Goal: Transaction & Acquisition: Purchase product/service

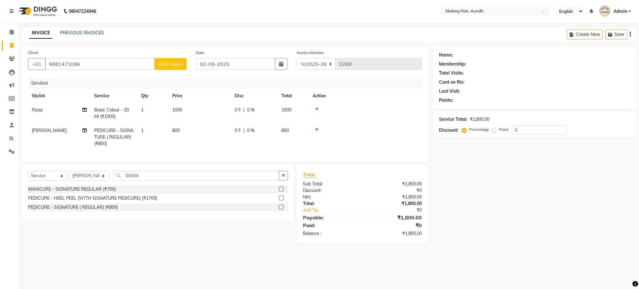
select select "760"
select select "service"
select select "12400"
click at [501, 182] on div "Name: Membership: Total Visits: Card on file: Last Visit: Points: Service Total…" at bounding box center [537, 145] width 208 height 196
click at [165, 67] on button "Add Client" at bounding box center [171, 64] width 32 height 12
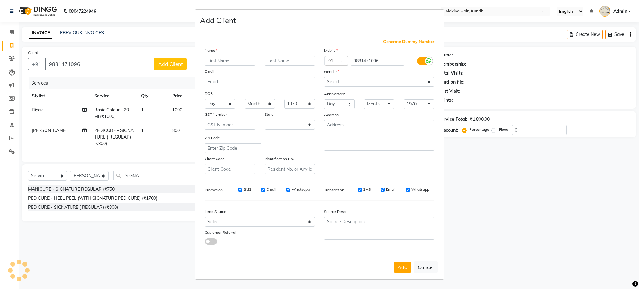
select select "22"
click at [229, 58] on input "text" at bounding box center [230, 61] width 51 height 10
type input "[DEMOGRAPHIC_DATA]"
click at [246, 90] on div "DOB" at bounding box center [260, 94] width 120 height 10
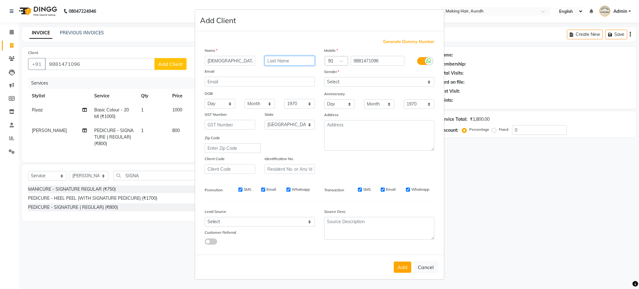
click at [289, 65] on input "text" at bounding box center [290, 61] width 51 height 10
type input "RODAY"
click at [334, 83] on select "Select [DEMOGRAPHIC_DATA] [DEMOGRAPHIC_DATA] Other Prefer Not To Say" at bounding box center [379, 82] width 110 height 10
select select "[DEMOGRAPHIC_DATA]"
click at [324, 77] on select "Select [DEMOGRAPHIC_DATA] [DEMOGRAPHIC_DATA] Other Prefer Not To Say" at bounding box center [379, 82] width 110 height 10
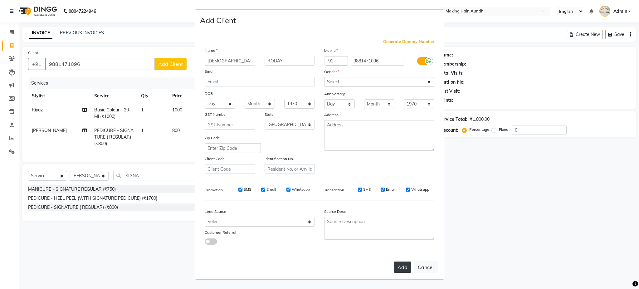
click at [403, 267] on button "Add" at bounding box center [402, 267] width 17 height 11
select select
select select "null"
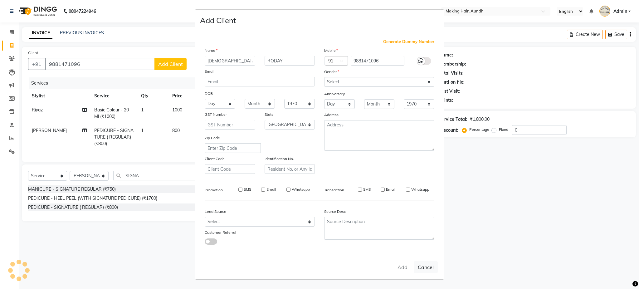
select select
checkbox input "false"
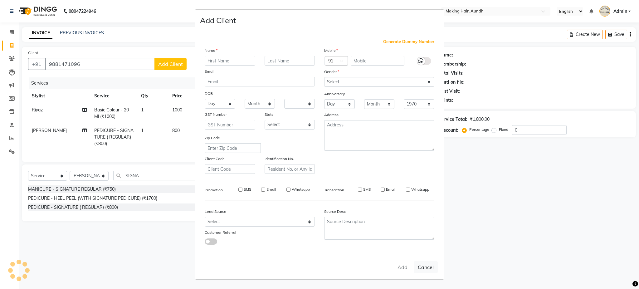
checkbox input "false"
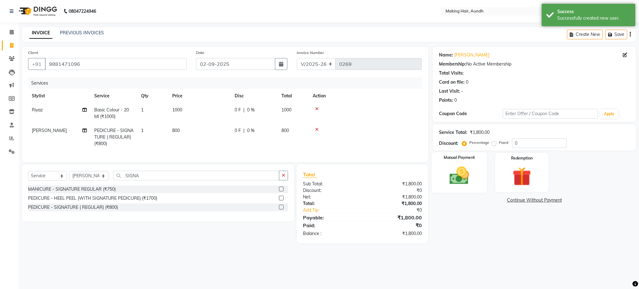
click at [467, 170] on img at bounding box center [460, 175] width 32 height 22
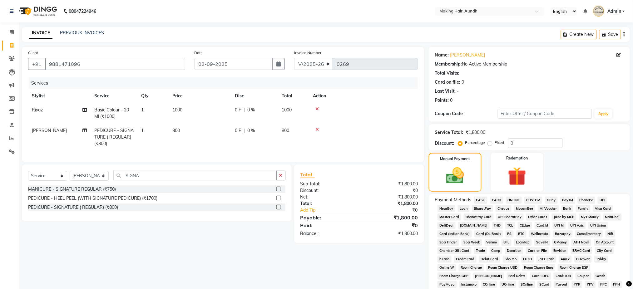
click at [602, 201] on span "UPI" at bounding box center [602, 200] width 10 height 7
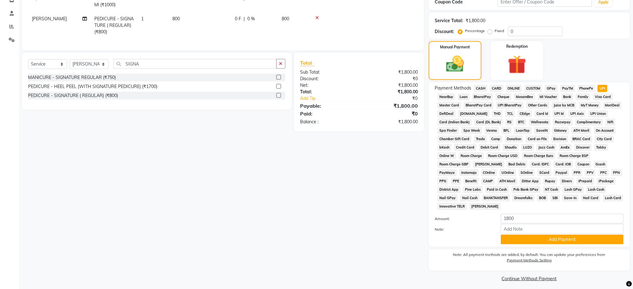
scroll to position [115, 0]
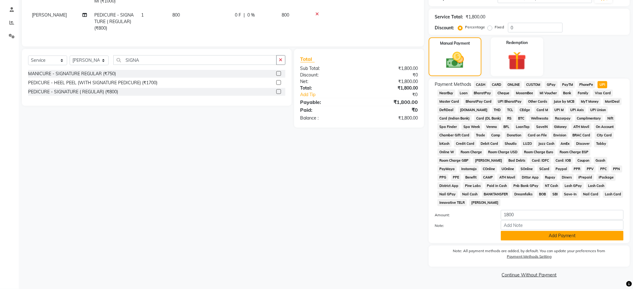
click at [592, 236] on button "Add Payment" at bounding box center [562, 236] width 123 height 10
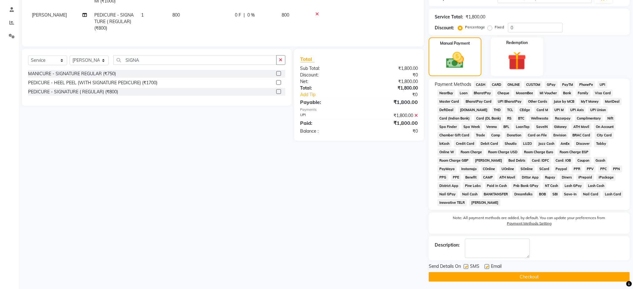
click at [563, 274] on button "Checkout" at bounding box center [529, 277] width 201 height 10
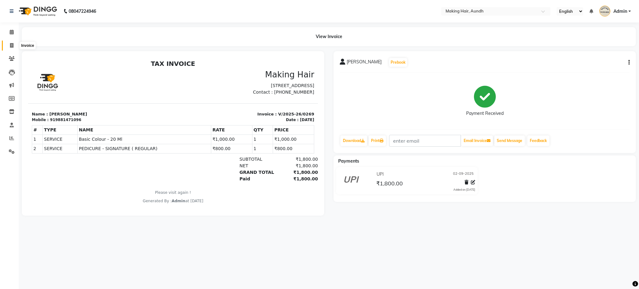
click at [12, 47] on icon at bounding box center [11, 45] width 3 height 5
select select "service"
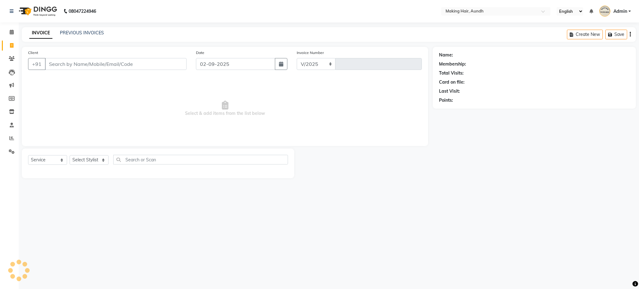
select select "760"
type input "0270"
click at [56, 66] on input "Client" at bounding box center [116, 64] width 142 height 12
click at [62, 63] on input "Client" at bounding box center [116, 64] width 142 height 12
type input "A"
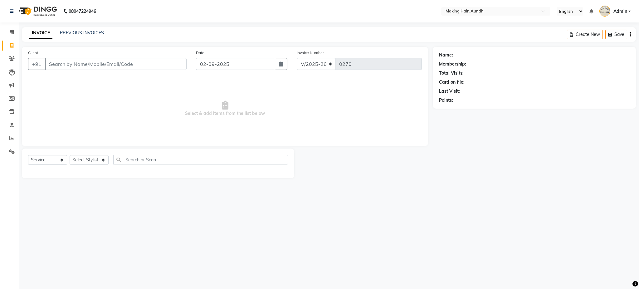
click at [132, 63] on input "Client" at bounding box center [116, 64] width 142 height 12
click at [75, 64] on input "Client" at bounding box center [116, 64] width 142 height 12
type input "7774033967"
click at [164, 64] on span "Add Client" at bounding box center [170, 64] width 25 height 6
select select "22"
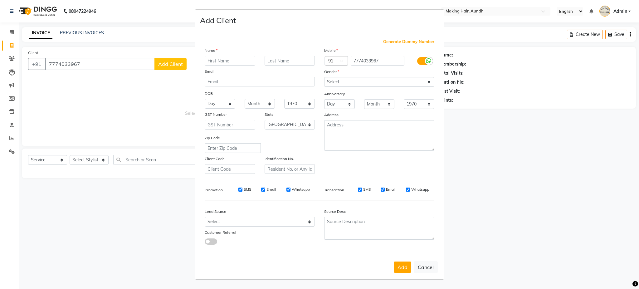
click at [151, 113] on ngb-modal-window "Add Client Generate Dummy Number Name Email DOB Day 01 02 03 04 05 06 07 08 09 …" at bounding box center [319, 144] width 639 height 289
click at [226, 58] on input "text" at bounding box center [230, 61] width 51 height 10
type input "[PERSON_NAME]"
click at [281, 58] on input "text" at bounding box center [290, 61] width 51 height 10
type input "[PERSON_NAME]"
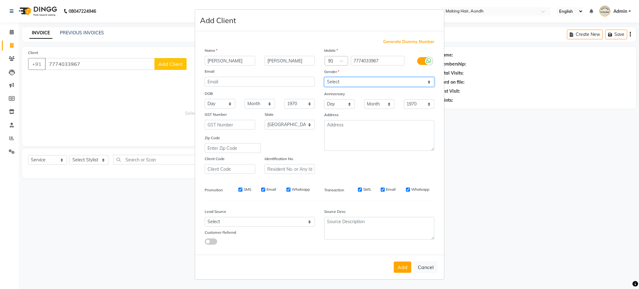
click at [340, 82] on select "Select [DEMOGRAPHIC_DATA] [DEMOGRAPHIC_DATA] Other Prefer Not To Say" at bounding box center [379, 82] width 110 height 10
select select "[DEMOGRAPHIC_DATA]"
click at [324, 77] on select "Select [DEMOGRAPHIC_DATA] [DEMOGRAPHIC_DATA] Other Prefer Not To Say" at bounding box center [379, 82] width 110 height 10
click at [402, 267] on button "Add" at bounding box center [402, 267] width 17 height 11
select select
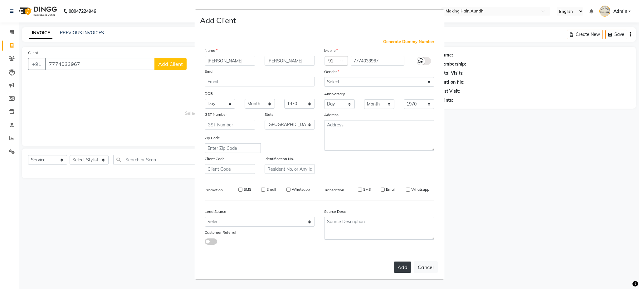
select select
select select "null"
select select
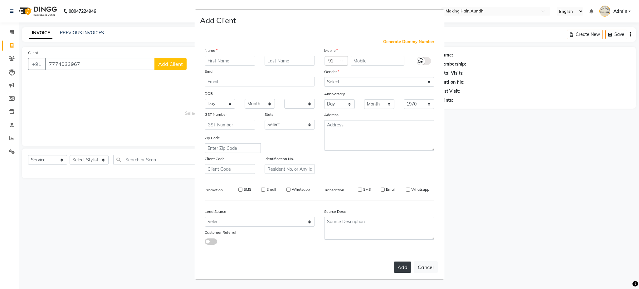
select select
checkbox input "false"
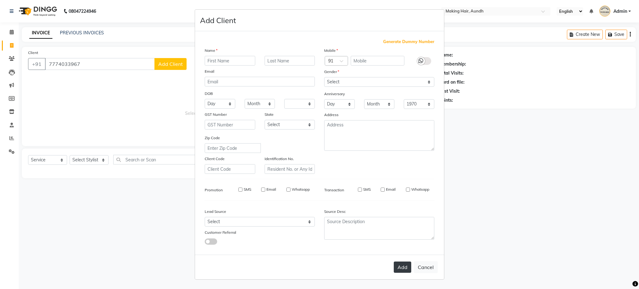
checkbox input "false"
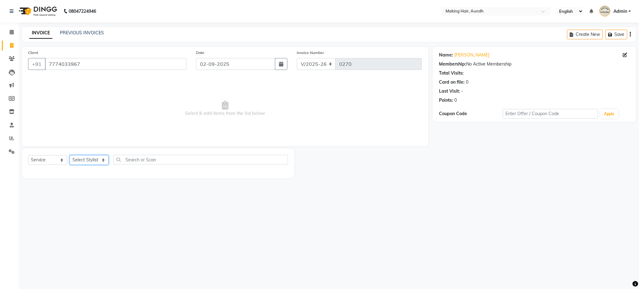
click at [91, 160] on select "Select Stylist [PERSON_NAME] [PERSON_NAME] [PERSON_NAME] Joesna [PERSON_NAME] […" at bounding box center [89, 160] width 39 height 10
select select "12394"
click at [70, 155] on select "Select Stylist [PERSON_NAME] [PERSON_NAME] [PERSON_NAME] Joesna [PERSON_NAME] […" at bounding box center [89, 160] width 39 height 10
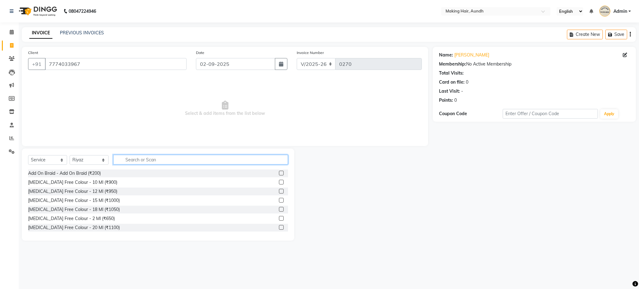
click at [132, 163] on input "text" at bounding box center [200, 160] width 175 height 10
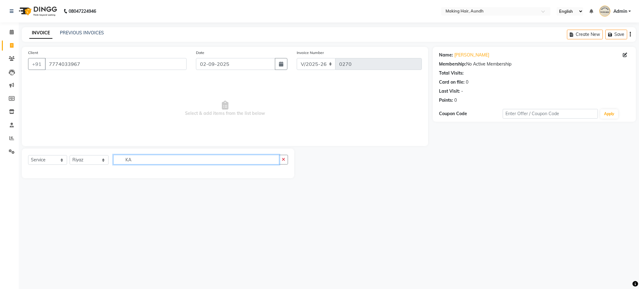
type input "K"
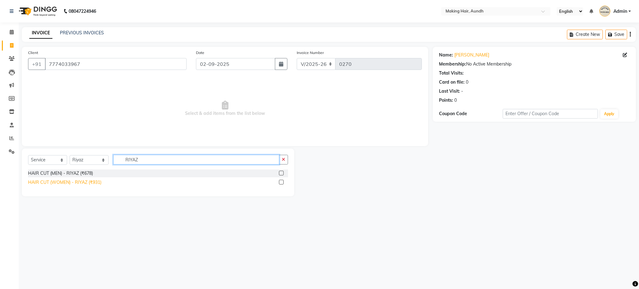
type input "RIYAZ"
click at [96, 184] on div "HAIR CUT (WOMEN) - RIYAZ (₹931)" at bounding box center [64, 182] width 73 height 7
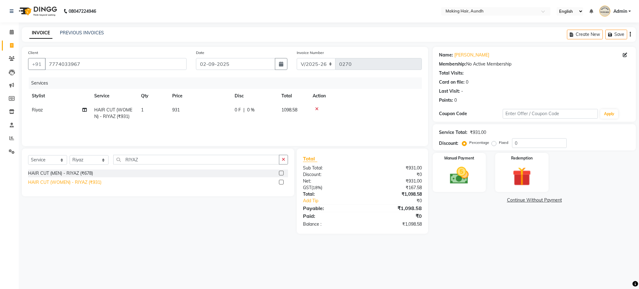
click at [94, 182] on div "HAIR CUT (WOMEN) - RIYAZ (₹931)" at bounding box center [64, 182] width 73 height 7
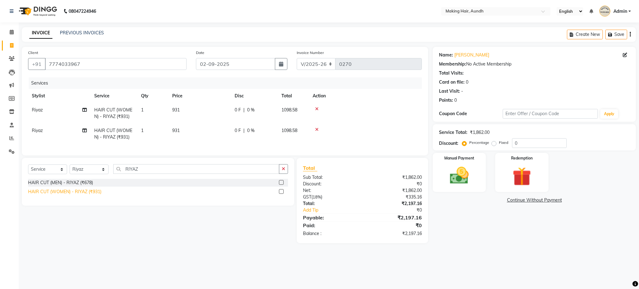
click at [94, 195] on div "HAIR CUT (WOMEN) - RIYAZ (₹931)" at bounding box center [64, 192] width 73 height 7
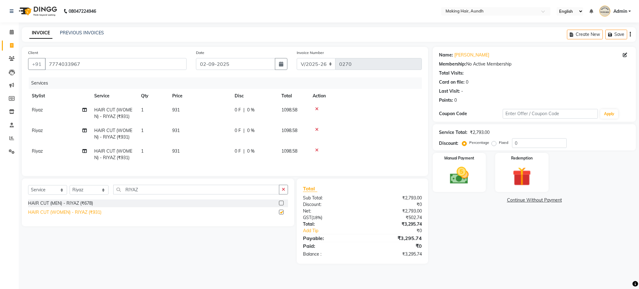
checkbox input "false"
click at [175, 110] on span "931" at bounding box center [175, 110] width 7 height 6
select select "12394"
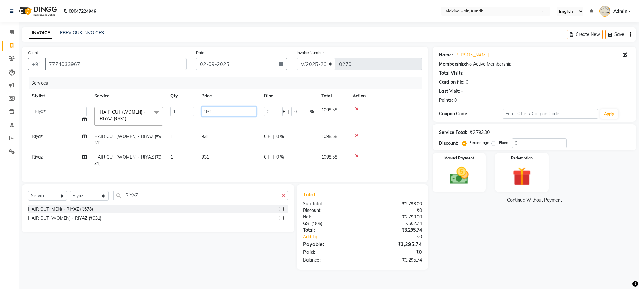
click at [214, 114] on input "931" at bounding box center [229, 112] width 55 height 10
type input "9"
type input "1100"
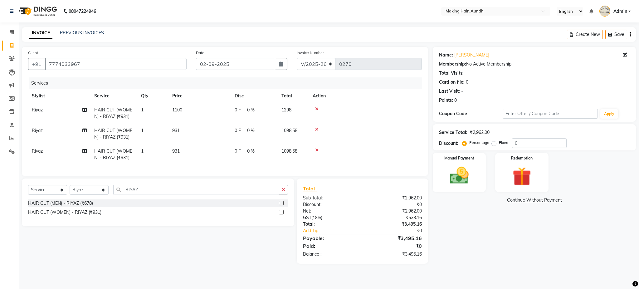
click at [215, 138] on td "931" at bounding box center [200, 134] width 62 height 21
select select "12394"
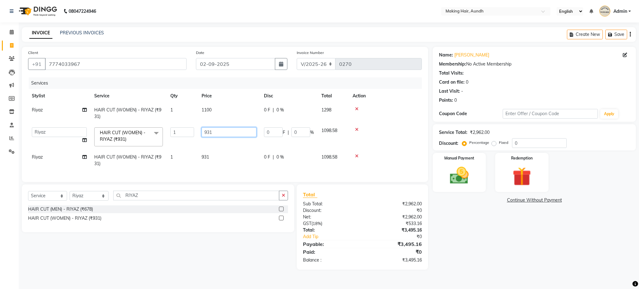
click at [220, 134] on input "931" at bounding box center [229, 132] width 55 height 10
type input "9"
type input "1100"
click at [207, 158] on td "931" at bounding box center [229, 160] width 62 height 21
select select "12394"
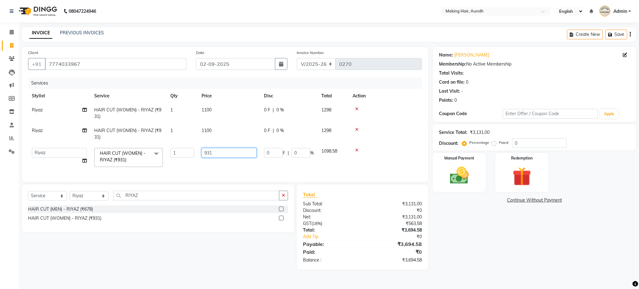
click at [222, 154] on input "931" at bounding box center [229, 153] width 55 height 10
type input "9"
type input "1100"
click at [353, 164] on td at bounding box center [385, 157] width 73 height 27
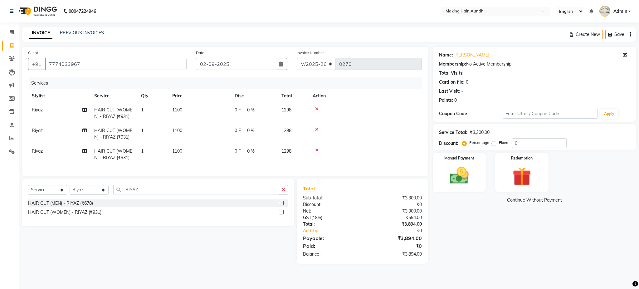
click at [631, 36] on div "Create New Save" at bounding box center [601, 34] width 69 height 15
click at [631, 35] on div "Create New Save" at bounding box center [601, 34] width 69 height 15
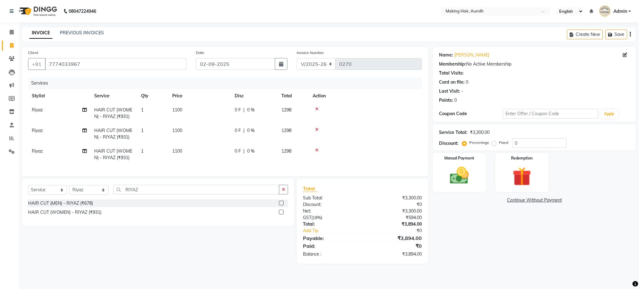
click at [633, 37] on div "Create New Save" at bounding box center [601, 34] width 69 height 15
click at [630, 35] on icon "button" at bounding box center [630, 34] width 1 height 0
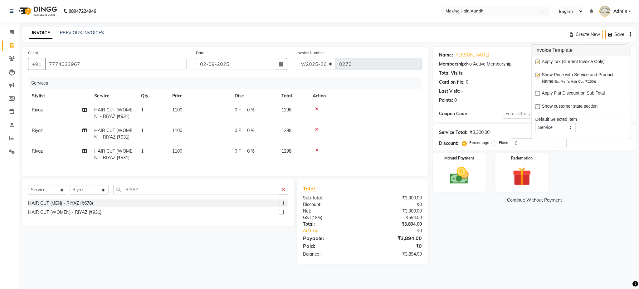
click at [537, 63] on label at bounding box center [537, 62] width 5 height 5
click at [537, 63] on input "checkbox" at bounding box center [537, 62] width 4 height 4
checkbox input "false"
click at [521, 219] on div "Name: [PERSON_NAME] Membership: No Active Membership Total Visits: Card on file…" at bounding box center [537, 152] width 208 height 210
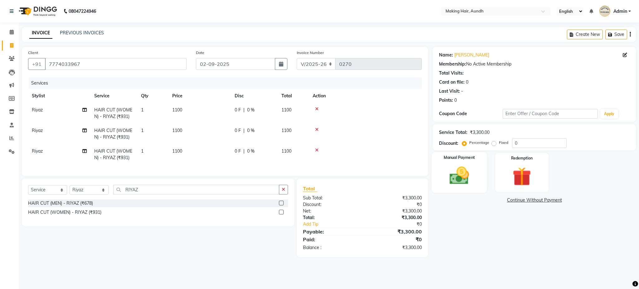
click at [462, 181] on img at bounding box center [460, 175] width 32 height 22
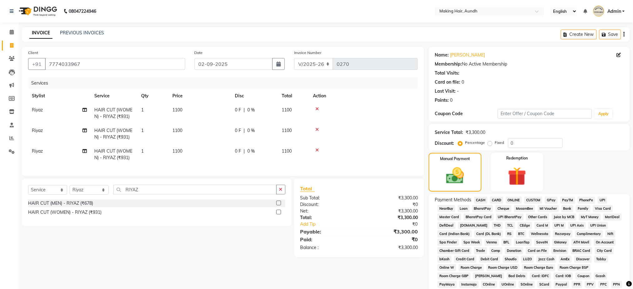
click at [481, 200] on span "CASH" at bounding box center [480, 200] width 13 height 7
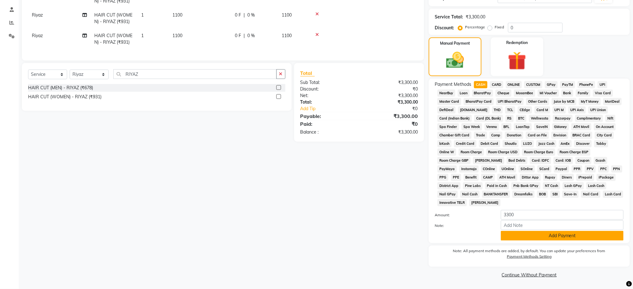
click at [590, 233] on button "Add Payment" at bounding box center [562, 236] width 123 height 10
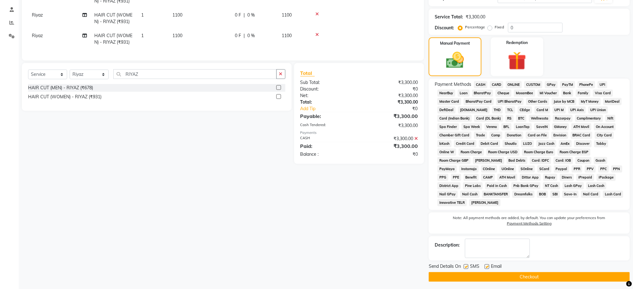
click at [570, 278] on button "Checkout" at bounding box center [529, 277] width 201 height 10
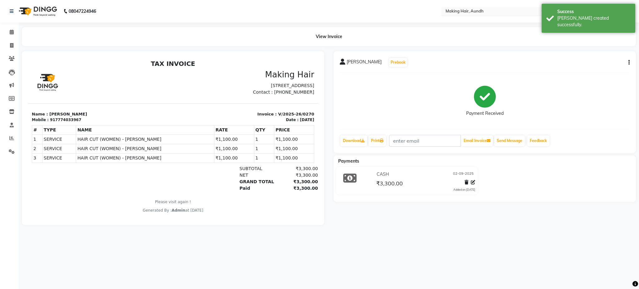
click at [485, 13] on input "text" at bounding box center [489, 12] width 91 height 6
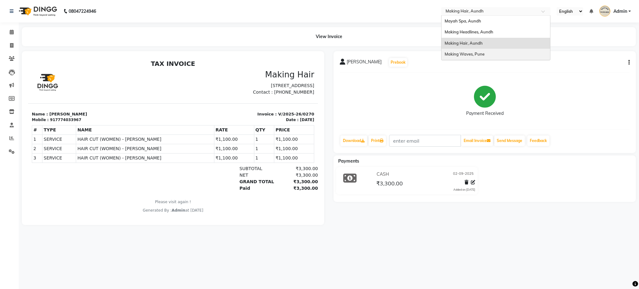
click at [480, 53] on span "Making Waves, Pune" at bounding box center [465, 54] width 40 height 5
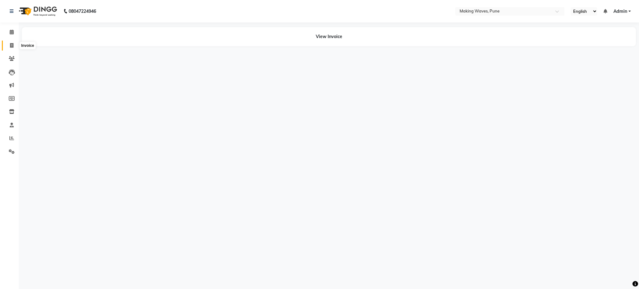
click at [13, 42] on span at bounding box center [11, 45] width 11 height 7
select select "7311"
select select "service"
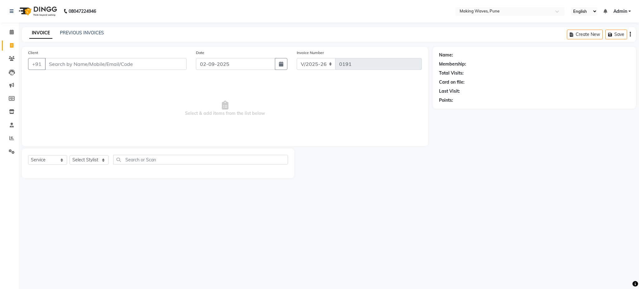
click at [99, 62] on input "Client" at bounding box center [116, 64] width 142 height 12
type input "N"
click at [92, 62] on input "Client" at bounding box center [116, 64] width 142 height 12
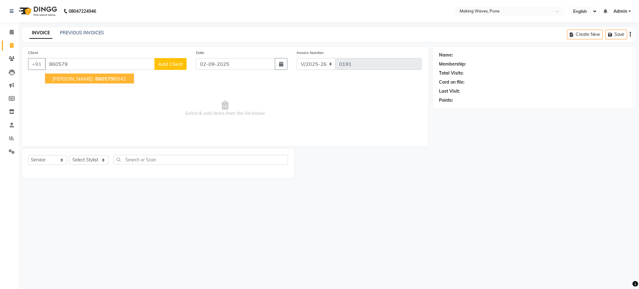
click at [86, 80] on span "NISH SHARMA" at bounding box center [72, 79] width 40 height 6
type input "8605796541"
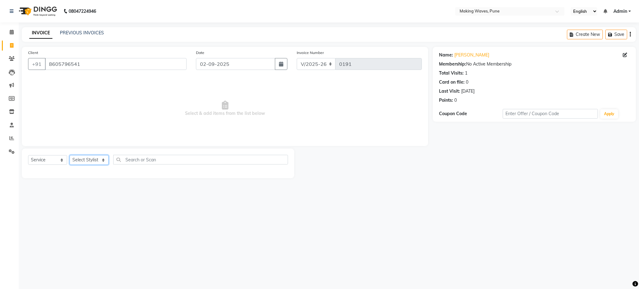
click at [79, 163] on select "Select Stylist ANUH DEEPA FARHAT KARAN POOJA Pranav REKHA RIYAZ SHILPA SNEHAL" at bounding box center [89, 160] width 39 height 10
select select "62743"
click at [70, 155] on select "Select Stylist ANUH DEEPA FARHAT KARAN POOJA Pranav REKHA RIYAZ SHILPA SNEHAL" at bounding box center [89, 160] width 39 height 10
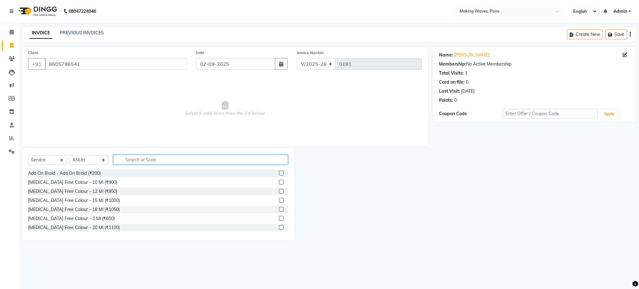
click at [166, 163] on input "text" at bounding box center [200, 160] width 175 height 10
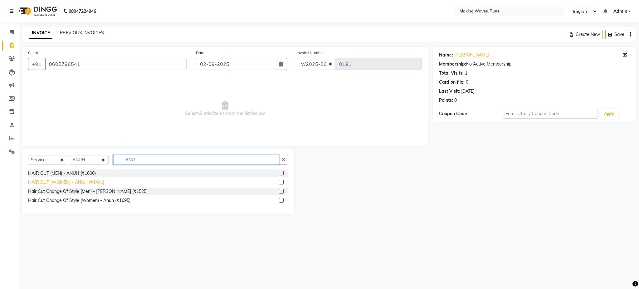
type input "ANU"
click at [82, 183] on div "HAIR CUT (WOMEN) - ANUH (₹1441)" at bounding box center [66, 182] width 76 height 7
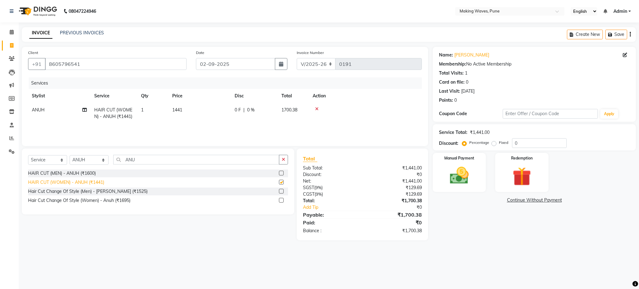
checkbox input "false"
click at [184, 107] on td "1441" at bounding box center [200, 113] width 62 height 21
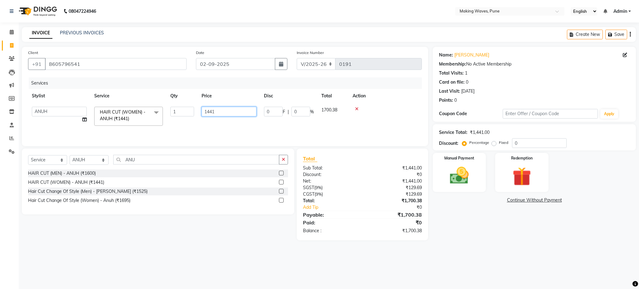
click at [220, 108] on input "1441" at bounding box center [229, 112] width 55 height 10
type input "1"
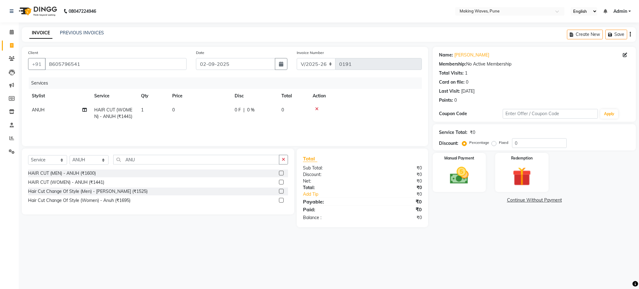
click at [197, 252] on div "08047224946 Select Location × Making Waves, Pune English ENGLISH Español العربي…" at bounding box center [319, 144] width 639 height 289
click at [96, 184] on div "HAIR CUT (WOMEN) - ANUH (₹1441)" at bounding box center [66, 182] width 76 height 7
checkbox input "false"
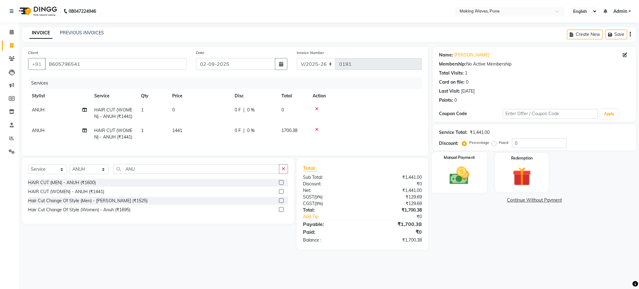
click at [465, 185] on img at bounding box center [460, 175] width 32 height 22
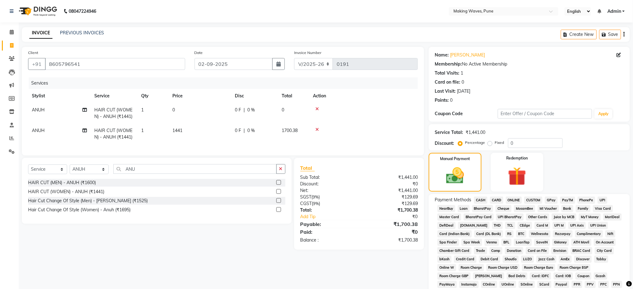
click at [479, 201] on span "CASH" at bounding box center [480, 200] width 13 height 7
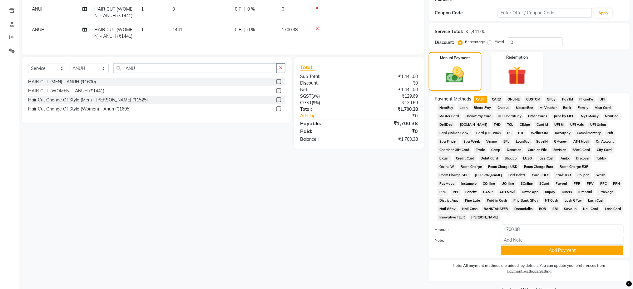
scroll to position [115, 0]
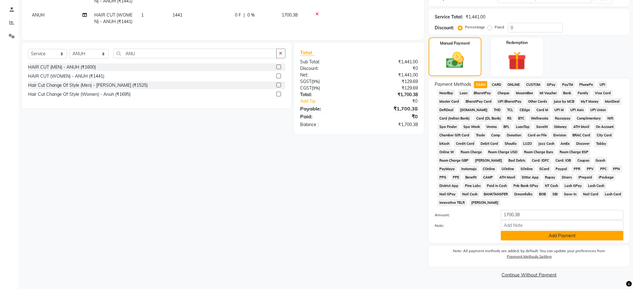
click at [581, 239] on button "Add Payment" at bounding box center [562, 236] width 123 height 10
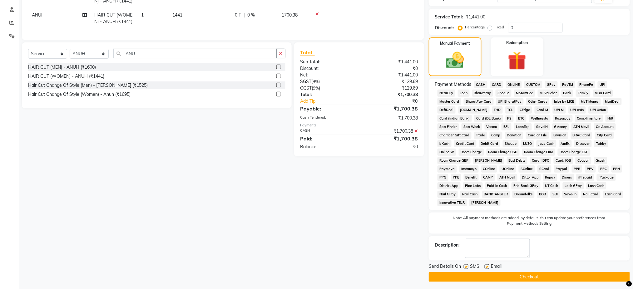
click at [542, 273] on button "Checkout" at bounding box center [529, 277] width 201 height 10
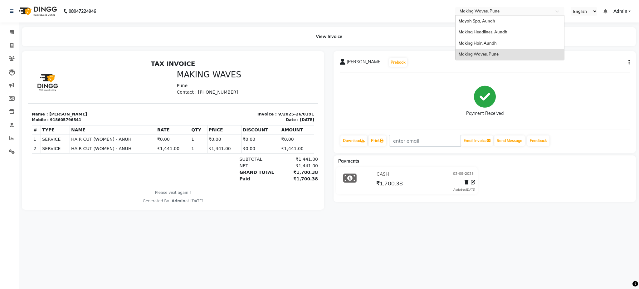
click at [490, 10] on input "text" at bounding box center [504, 12] width 91 height 6
click at [501, 33] on span "Making Headlines, Aundh" at bounding box center [483, 31] width 49 height 5
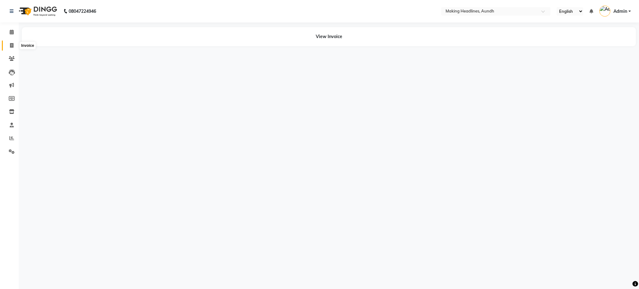
click at [10, 47] on icon at bounding box center [11, 45] width 3 height 5
select select "743"
select select "service"
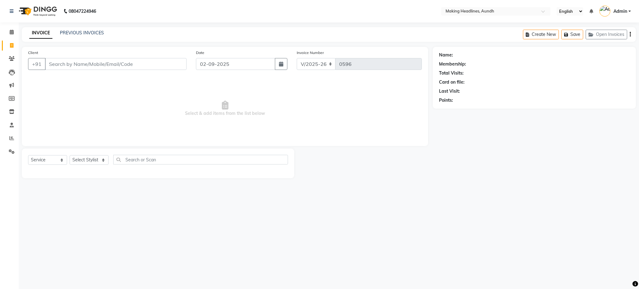
click at [55, 61] on input "Client" at bounding box center [116, 64] width 142 height 12
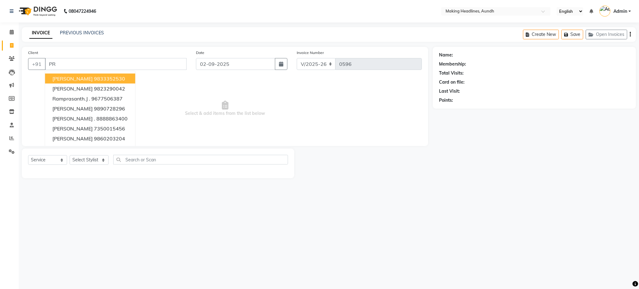
type input "P"
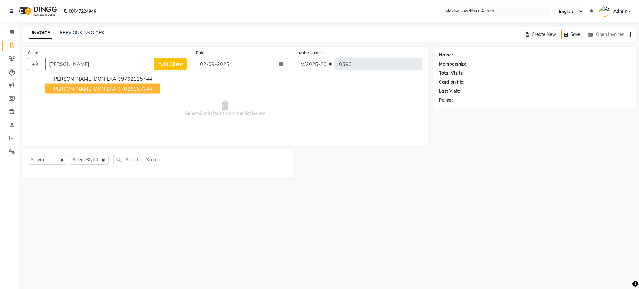
click at [91, 89] on span "PRANAYA DONJEKAR" at bounding box center [85, 89] width 67 height 6
type input "7028167344"
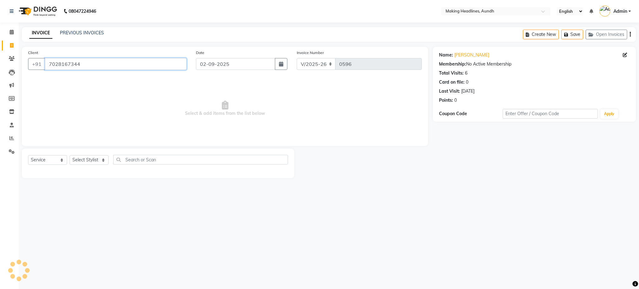
click at [99, 63] on input "7028167344" at bounding box center [116, 64] width 142 height 12
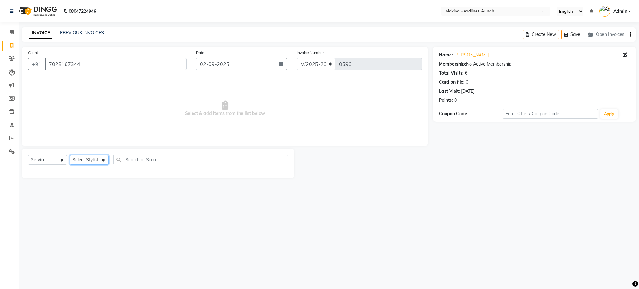
click at [89, 163] on select "Select Stylist ANUH DEEPA FARHAT JOESNA KARAN POOJA PRANAV REKHA RIYAZ SHILPA S…" at bounding box center [89, 160] width 39 height 10
select select "11733"
click at [70, 155] on select "Select Stylist ANUH DEEPA FARHAT JOESNA KARAN POOJA PRANAV REKHA RIYAZ SHILPA S…" at bounding box center [89, 160] width 39 height 10
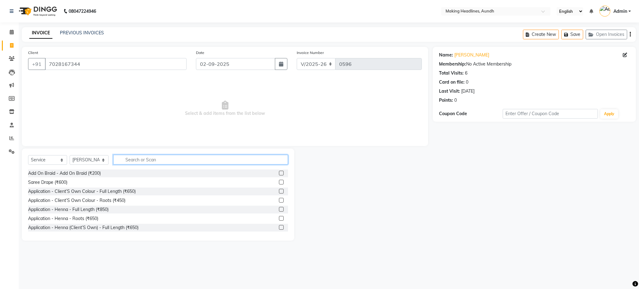
click at [144, 159] on input "text" at bounding box center [200, 160] width 175 height 10
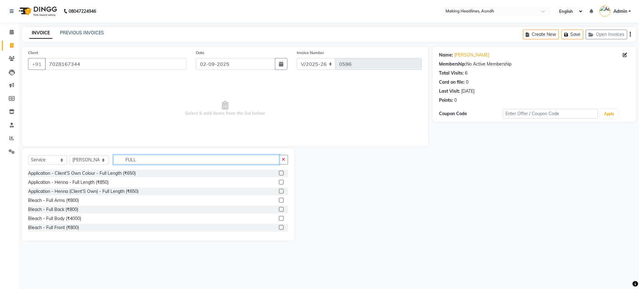
click at [174, 158] on input "FULL" at bounding box center [196, 160] width 166 height 10
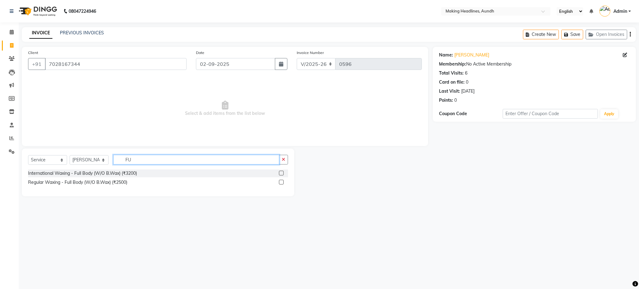
type input "F"
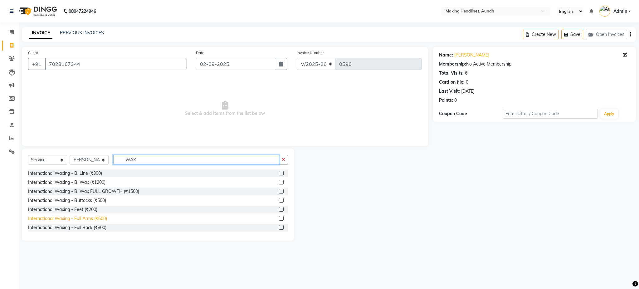
type input "WAX"
click at [105, 219] on div "International Waxing - Full Arms (₹600)" at bounding box center [67, 218] width 79 height 7
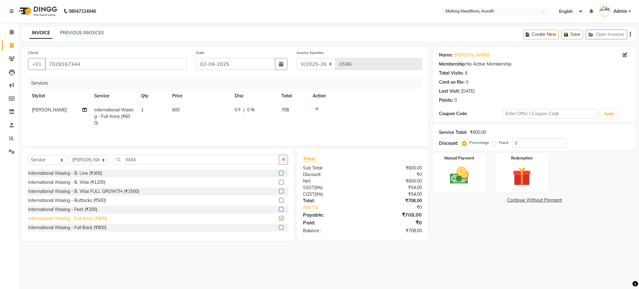
checkbox input "false"
click at [99, 225] on div "International Waxing - Full Legs (₹800)" at bounding box center [67, 221] width 78 height 7
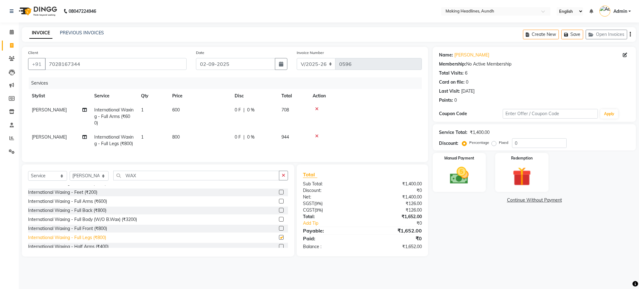
checkbox input "false"
click at [315, 138] on icon at bounding box center [316, 136] width 3 height 4
